Goal: Find specific page/section: Find specific page/section

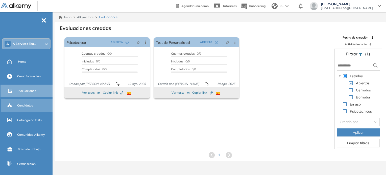
drag, startPoint x: 29, startPoint y: 103, endPoint x: 34, endPoint y: 103, distance: 5.3
click at [29, 103] on span "Candidatos" at bounding box center [25, 105] width 16 height 5
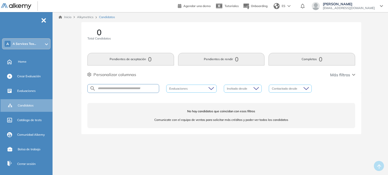
click at [191, 85] on div "Evaluaciones" at bounding box center [191, 89] width 50 height 8
click at [371, 86] on div "0 Total Candidatos Pendientes de aceptación 0 Pendientes de rendir 0 Completos …" at bounding box center [221, 84] width 329 height 124
drag, startPoint x: 26, startPoint y: 61, endPoint x: 33, endPoint y: 61, distance: 7.6
click at [26, 61] on span "Home" at bounding box center [22, 62] width 9 height 5
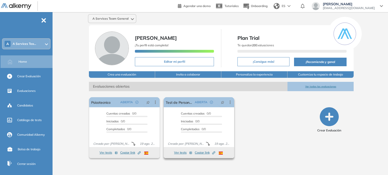
click at [181, 151] on button "Ver tests" at bounding box center [183, 153] width 18 height 6
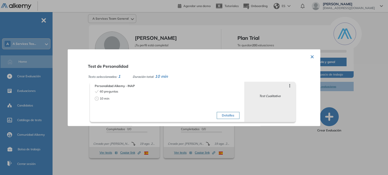
click at [310, 55] on button "×" at bounding box center [312, 56] width 4 height 10
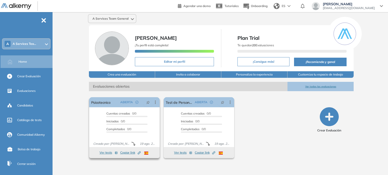
click at [103, 152] on button "Ver tests" at bounding box center [108, 153] width 18 height 6
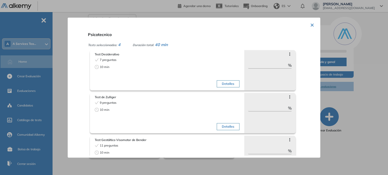
click at [310, 23] on button "×" at bounding box center [312, 25] width 4 height 10
